Goal: Information Seeking & Learning: Learn about a topic

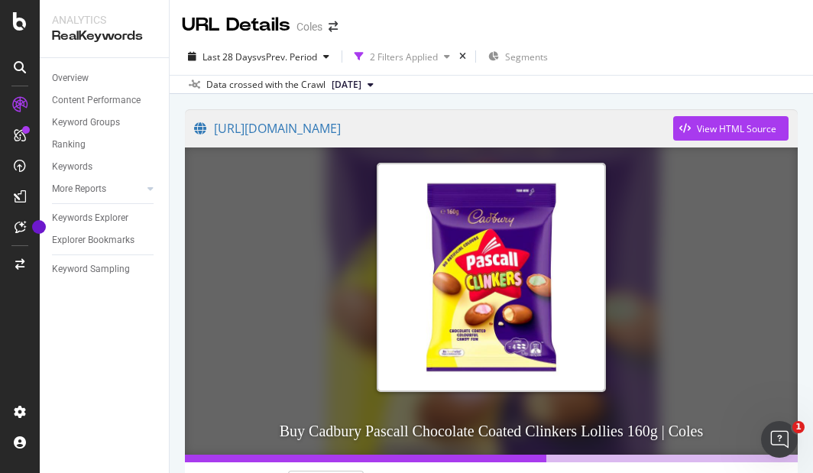
click at [784, 67] on div "Last 28 Days vs Prev. Period 2 Filters Applied Segments" at bounding box center [491, 59] width 643 height 31
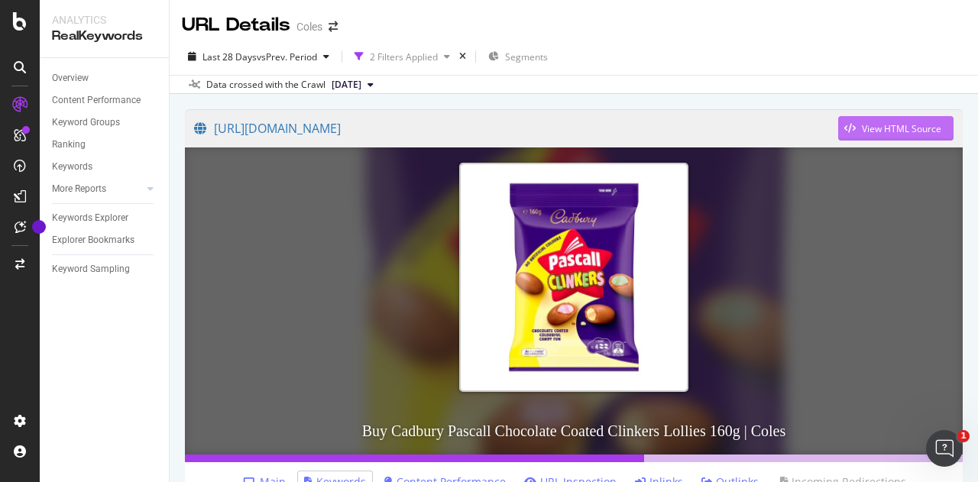
click at [812, 131] on div "View HTML Source" at bounding box center [900, 128] width 79 height 13
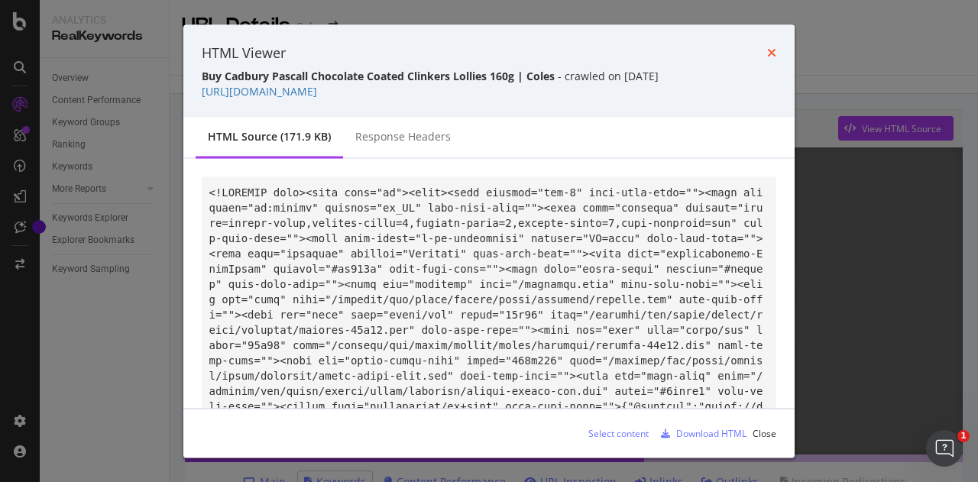
click at [774, 51] on icon "times" at bounding box center [771, 53] width 9 height 12
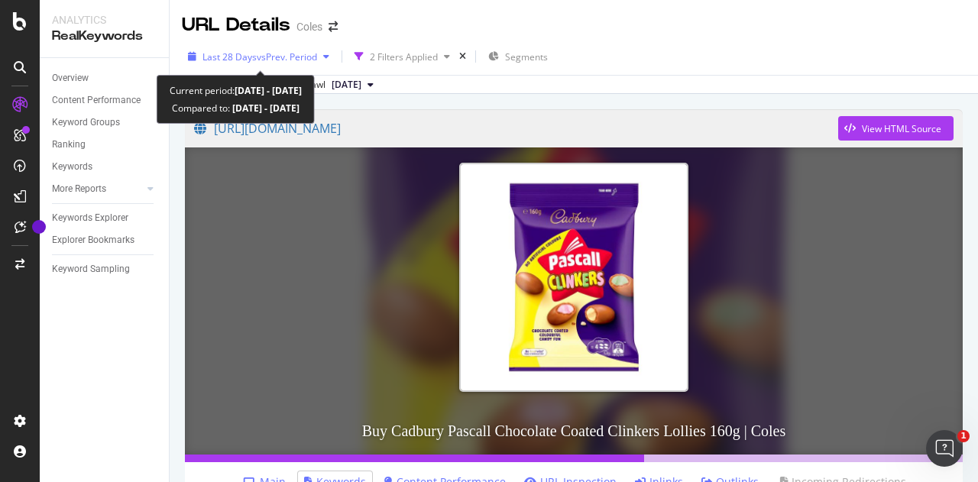
click at [293, 48] on div "Last 28 Days vs Prev. Period" at bounding box center [259, 56] width 154 height 23
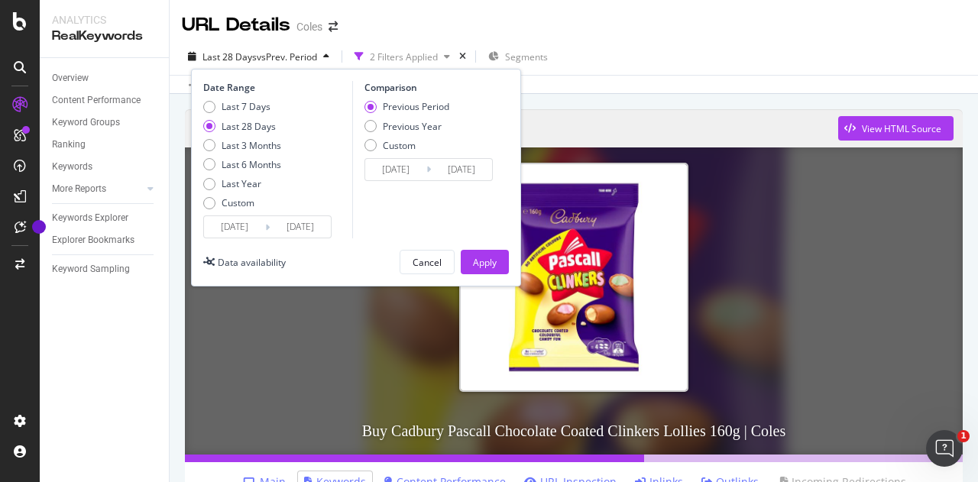
drag, startPoint x: 697, startPoint y: 31, endPoint x: 697, endPoint y: 59, distance: 27.5
click at [697, 31] on div "URL Details Coles" at bounding box center [574, 19] width 808 height 38
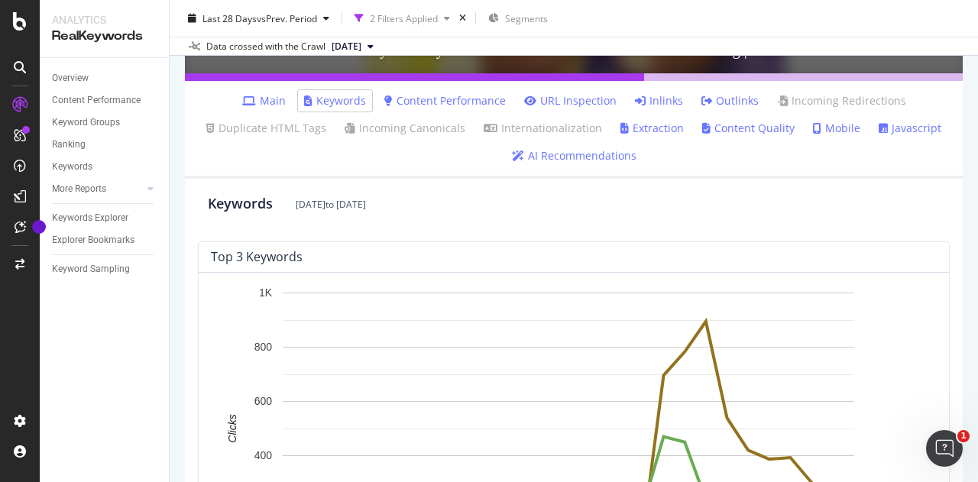
scroll to position [382, 0]
click at [585, 95] on link "URL Inspection" at bounding box center [570, 99] width 92 height 15
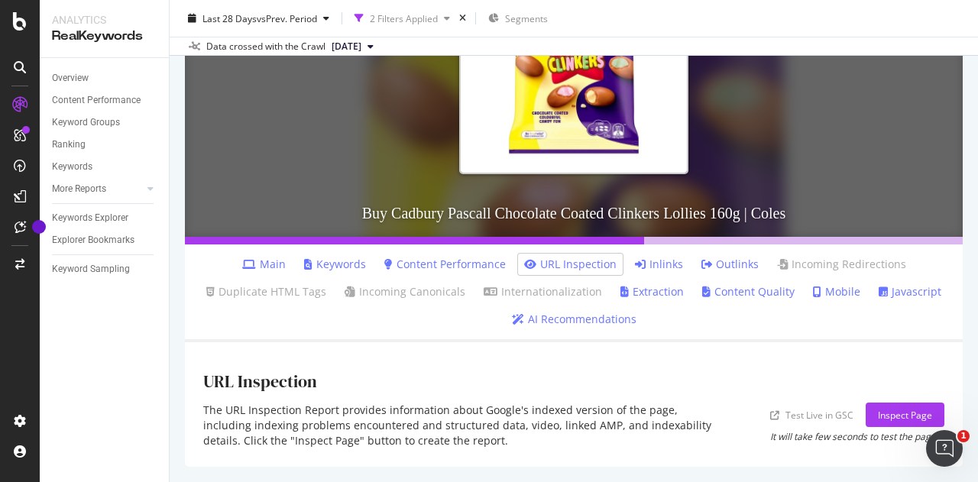
scroll to position [218, 0]
click at [640, 264] on link "Inlinks" at bounding box center [659, 264] width 48 height 15
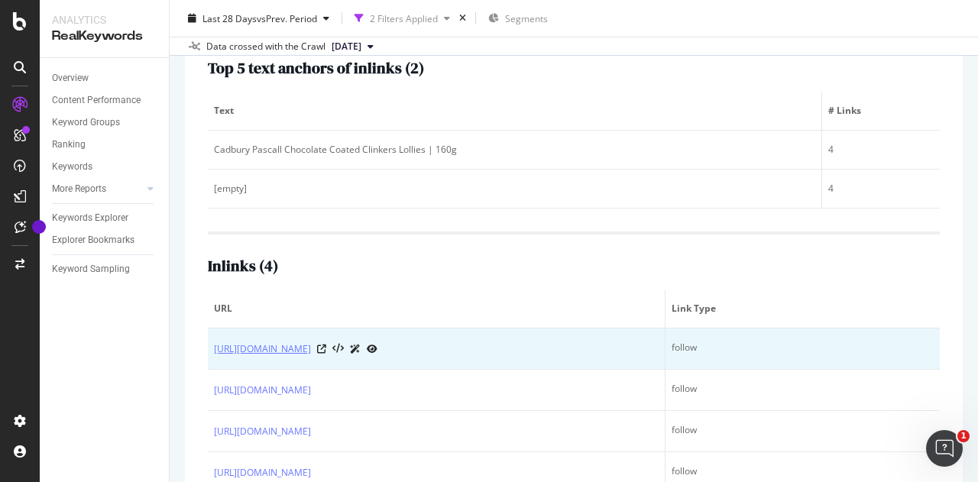
scroll to position [294, 0]
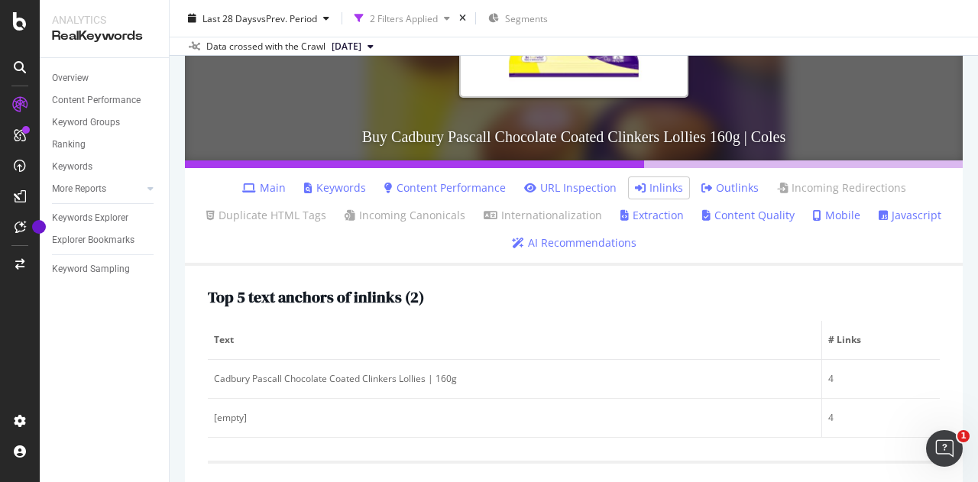
click at [467, 183] on link "Content Performance" at bounding box center [444, 187] width 121 height 15
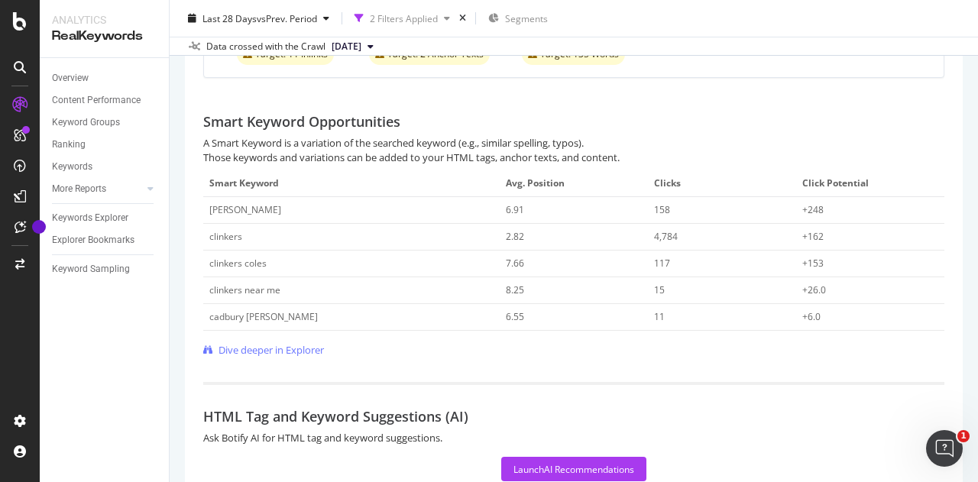
scroll to position [802, 0]
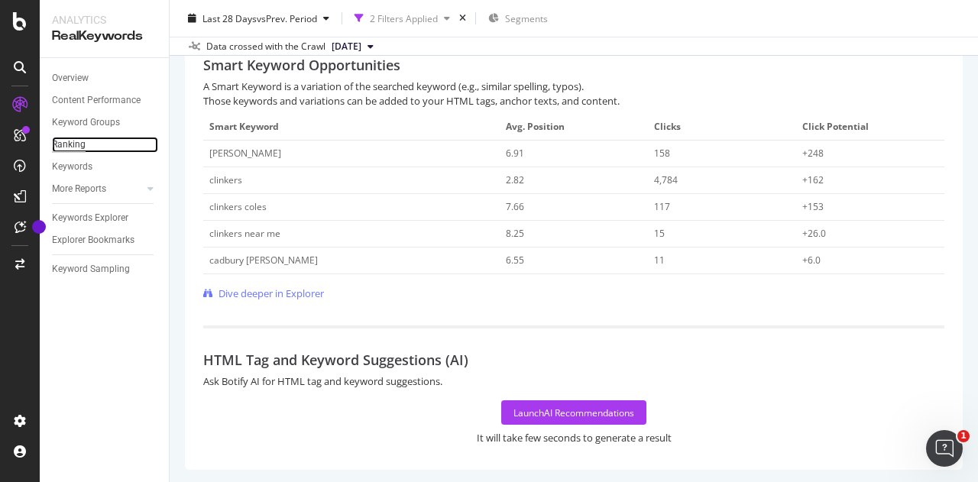
click at [75, 137] on div "Ranking" at bounding box center [69, 145] width 34 height 16
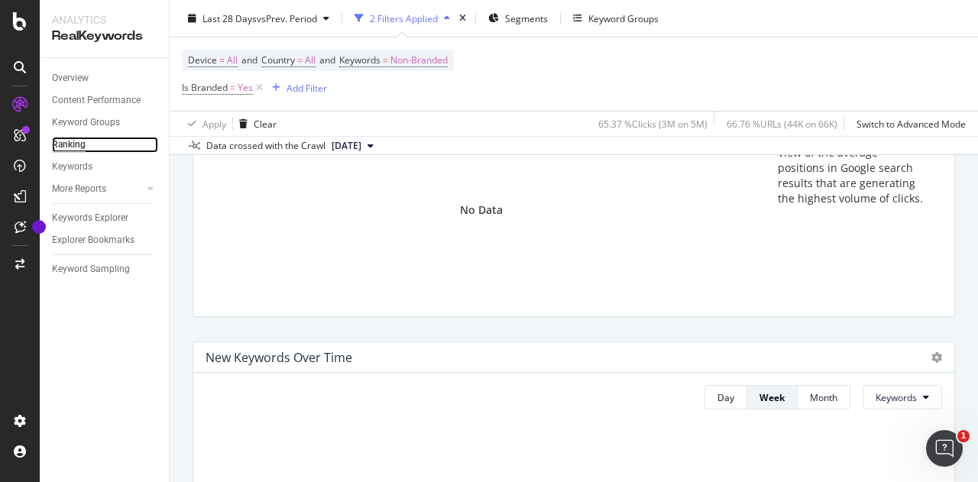
scroll to position [382, 0]
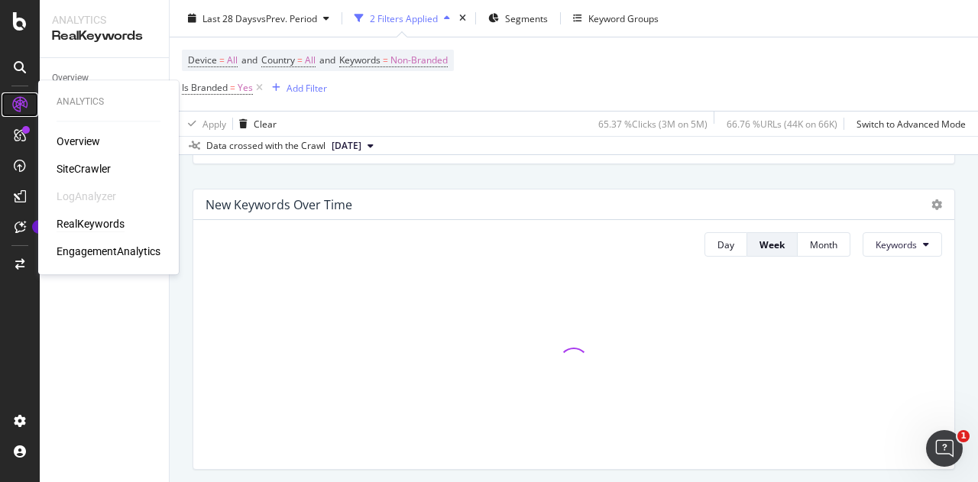
click at [24, 99] on icon at bounding box center [19, 104] width 15 height 15
